Goal: Task Accomplishment & Management: Complete application form

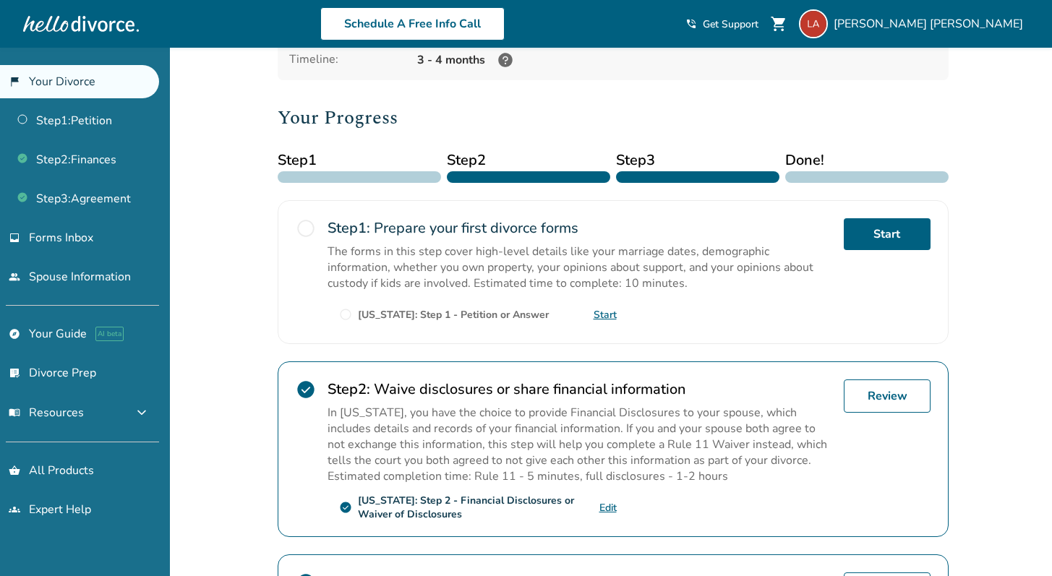
scroll to position [82, 0]
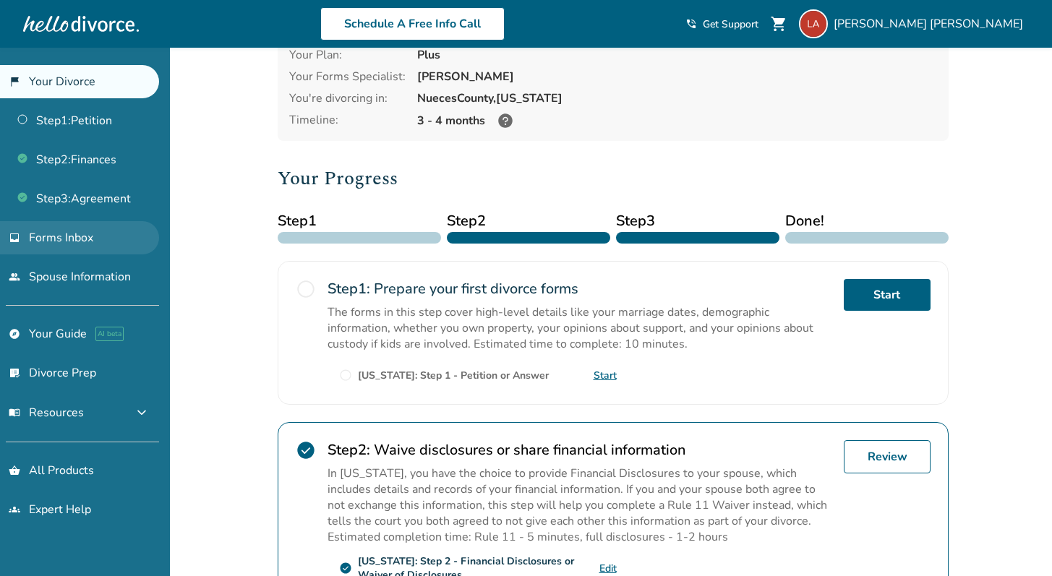
click at [110, 244] on link "inbox Forms Inbox" at bounding box center [79, 237] width 159 height 33
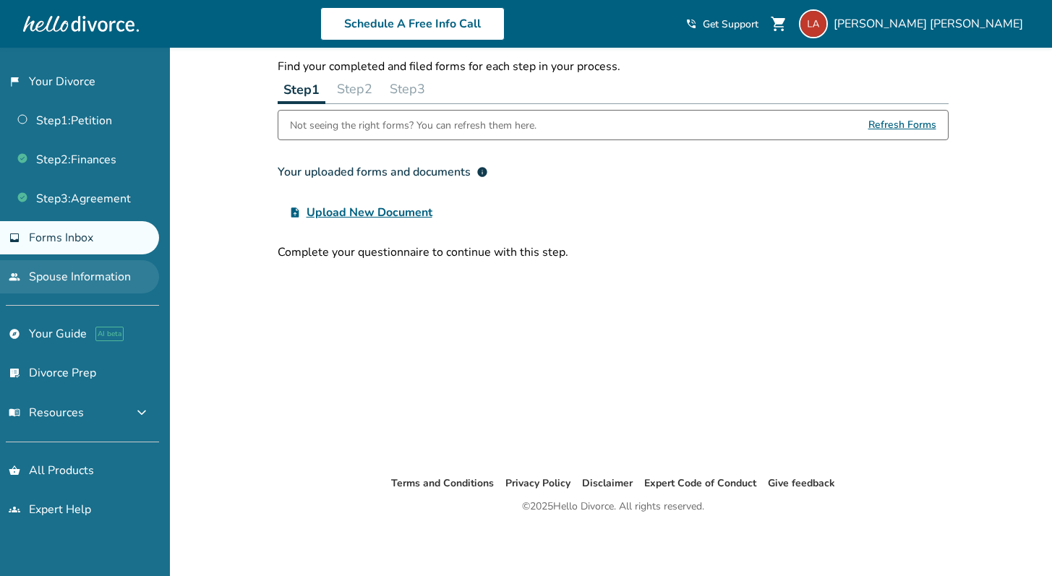
click at [111, 269] on link "people Spouse Information" at bounding box center [79, 276] width 159 height 33
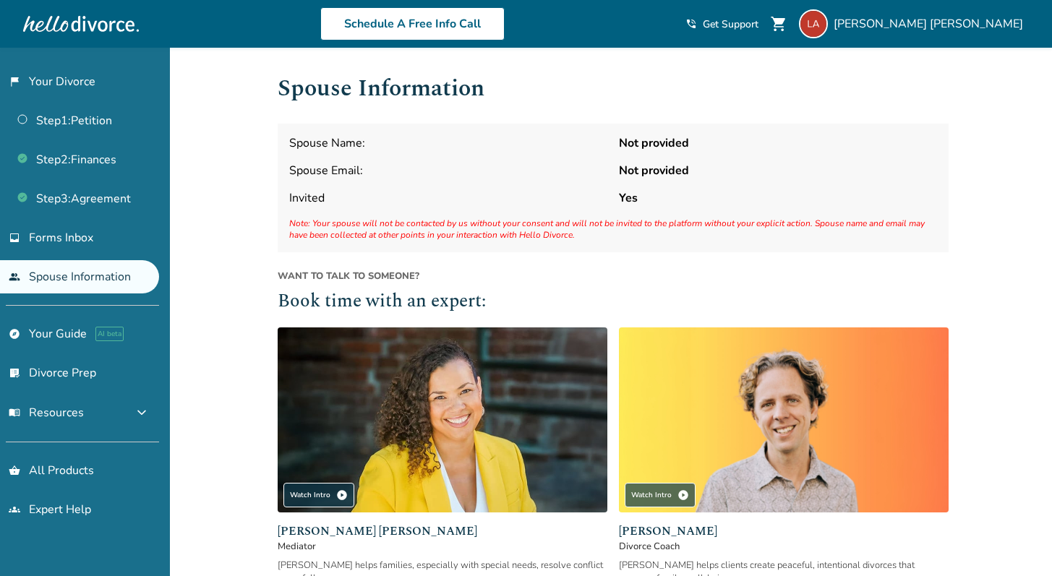
click at [672, 169] on strong "Not provided" at bounding box center [778, 171] width 318 height 16
click at [125, 294] on div "flag_2 Your Divorce Step 1 : Petition Step 2 : Finances Step 3 : Agreement inbo…" at bounding box center [85, 312] width 170 height 529
click at [127, 289] on link "people Spouse Information" at bounding box center [79, 276] width 159 height 33
click at [318, 157] on div "Spouse Name: Not provided Spouse Email: Not provided Invited Yes Note: Your spo…" at bounding box center [613, 188] width 671 height 129
click at [328, 156] on div "Spouse Name: Not provided Spouse Email: Not provided Invited Yes Note: Your spo…" at bounding box center [613, 188] width 671 height 129
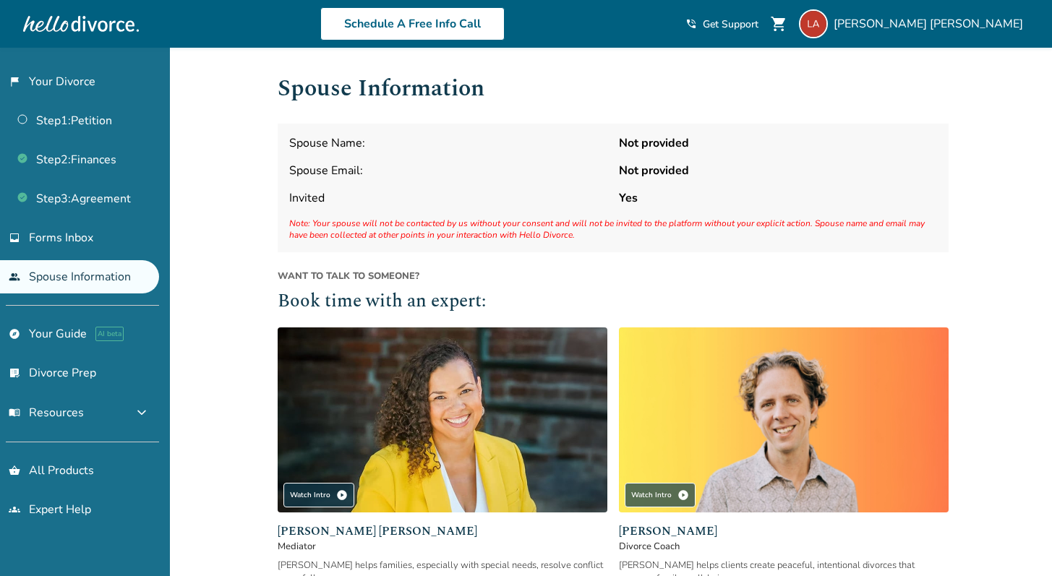
click at [357, 145] on span "Spouse Name:" at bounding box center [448, 143] width 318 height 16
click at [116, 156] on link "Step 2 : Finances" at bounding box center [79, 159] width 159 height 33
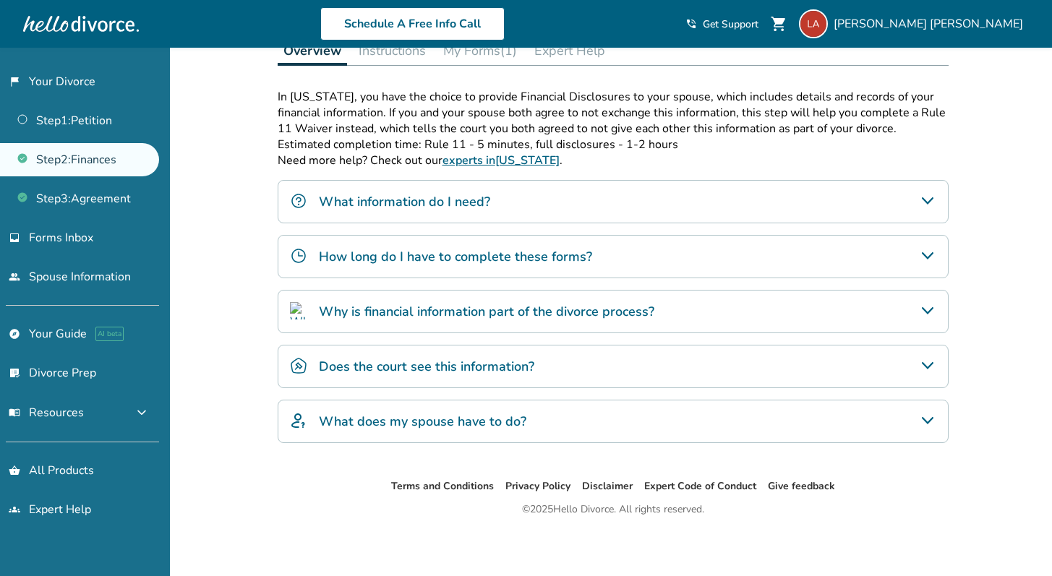
scroll to position [237, 0]
click at [77, 208] on link "Step 3 : Agreement" at bounding box center [79, 198] width 159 height 33
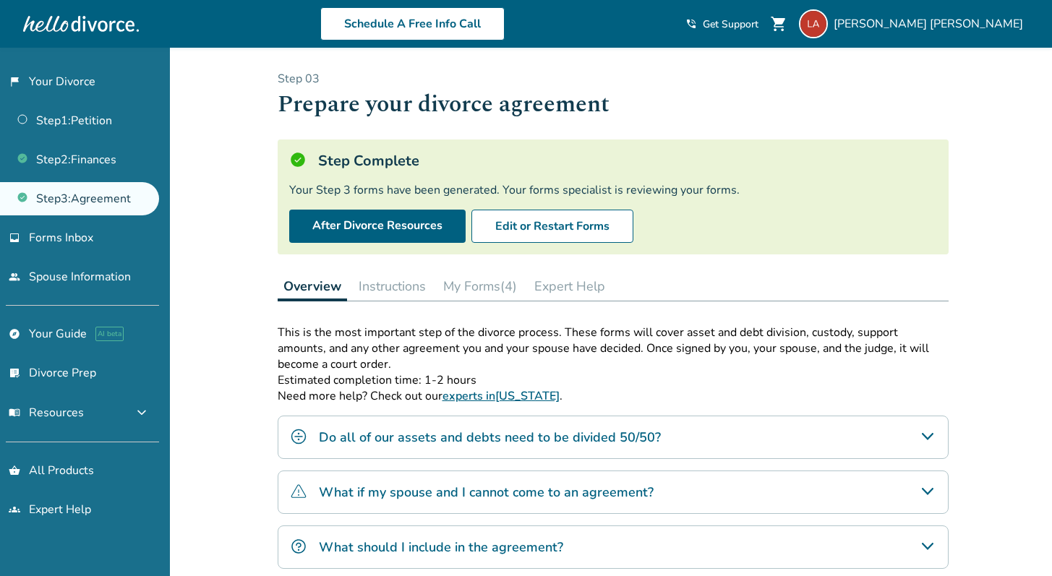
click at [490, 291] on button "My Forms (4)" at bounding box center [480, 286] width 85 height 29
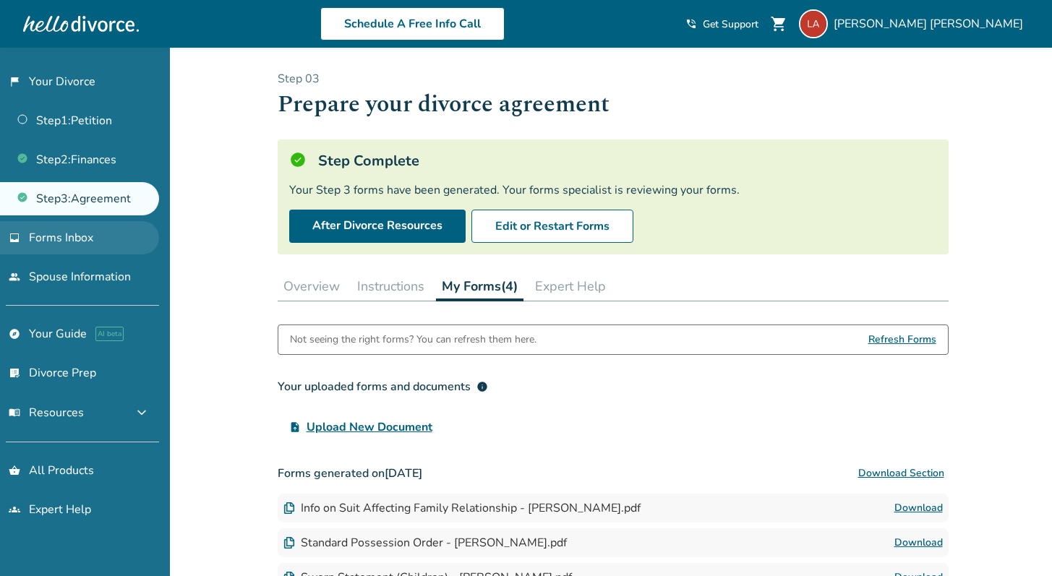
click at [77, 242] on span "Forms Inbox" at bounding box center [61, 238] width 64 height 16
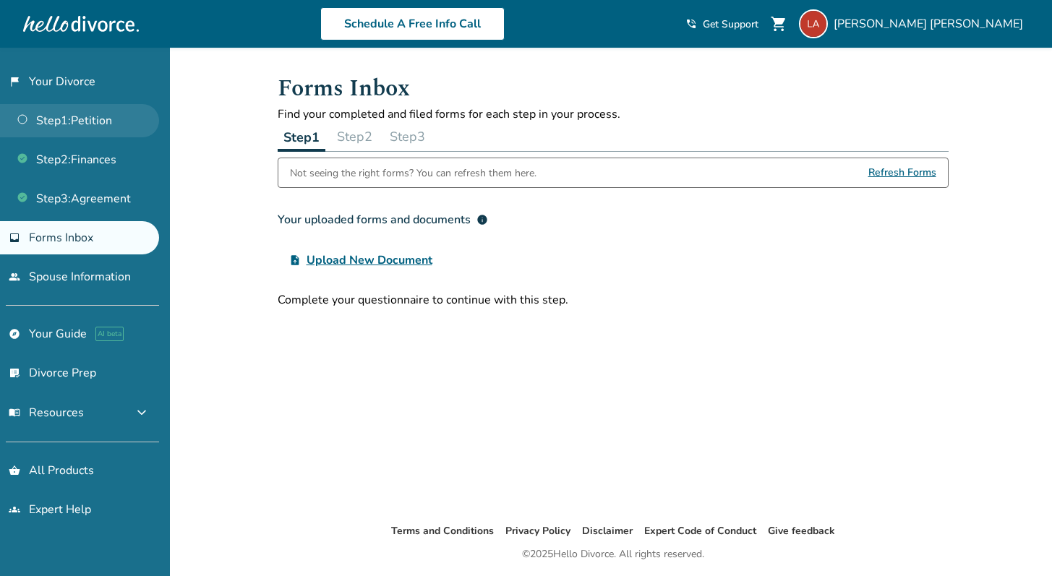
click at [107, 135] on link "Step 1 : Petition" at bounding box center [79, 120] width 159 height 33
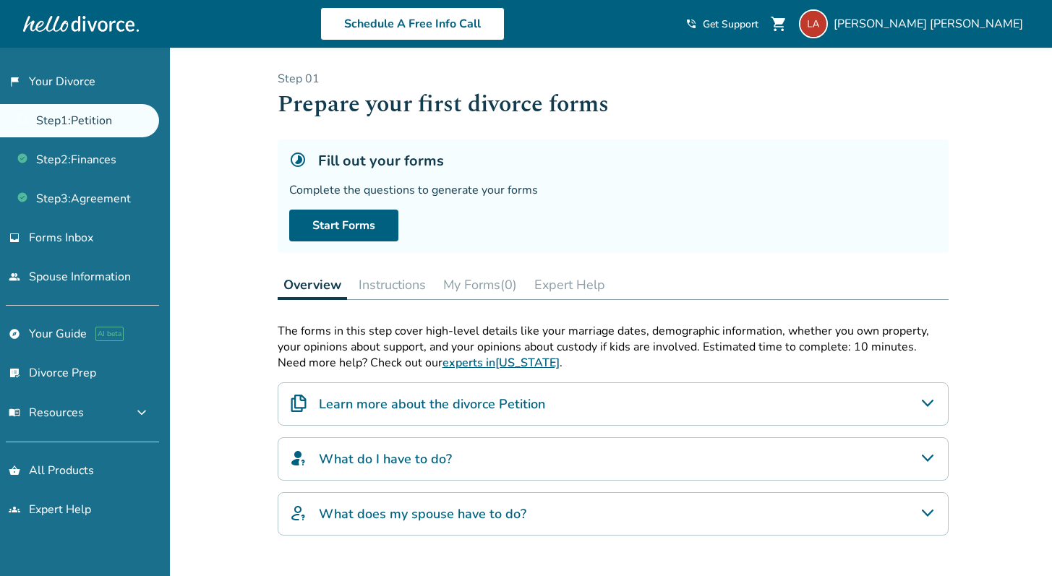
click at [102, 179] on ul "Step 1 : Petition Step 2 : Finances Step 3 : Agreement" at bounding box center [79, 156] width 159 height 117
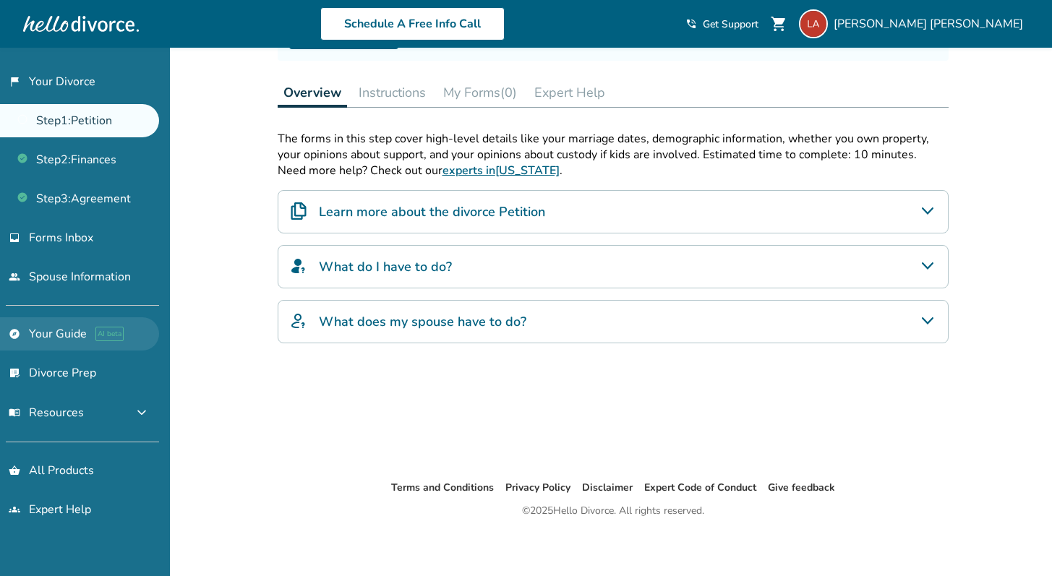
scroll to position [196, 0]
